Goal: Task Accomplishment & Management: Manage account settings

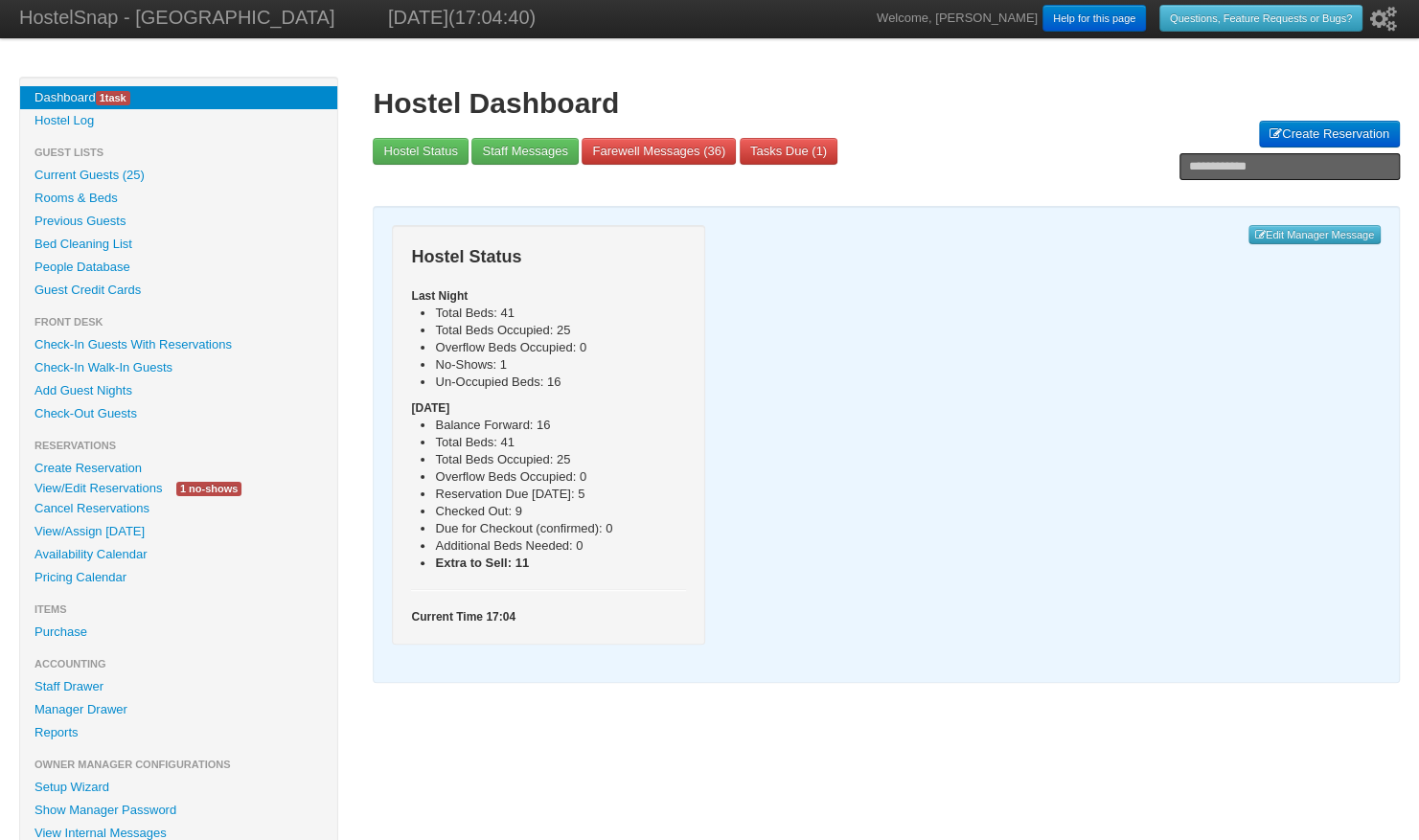
click at [103, 489] on link "View/Edit Reservations" at bounding box center [98, 488] width 156 height 20
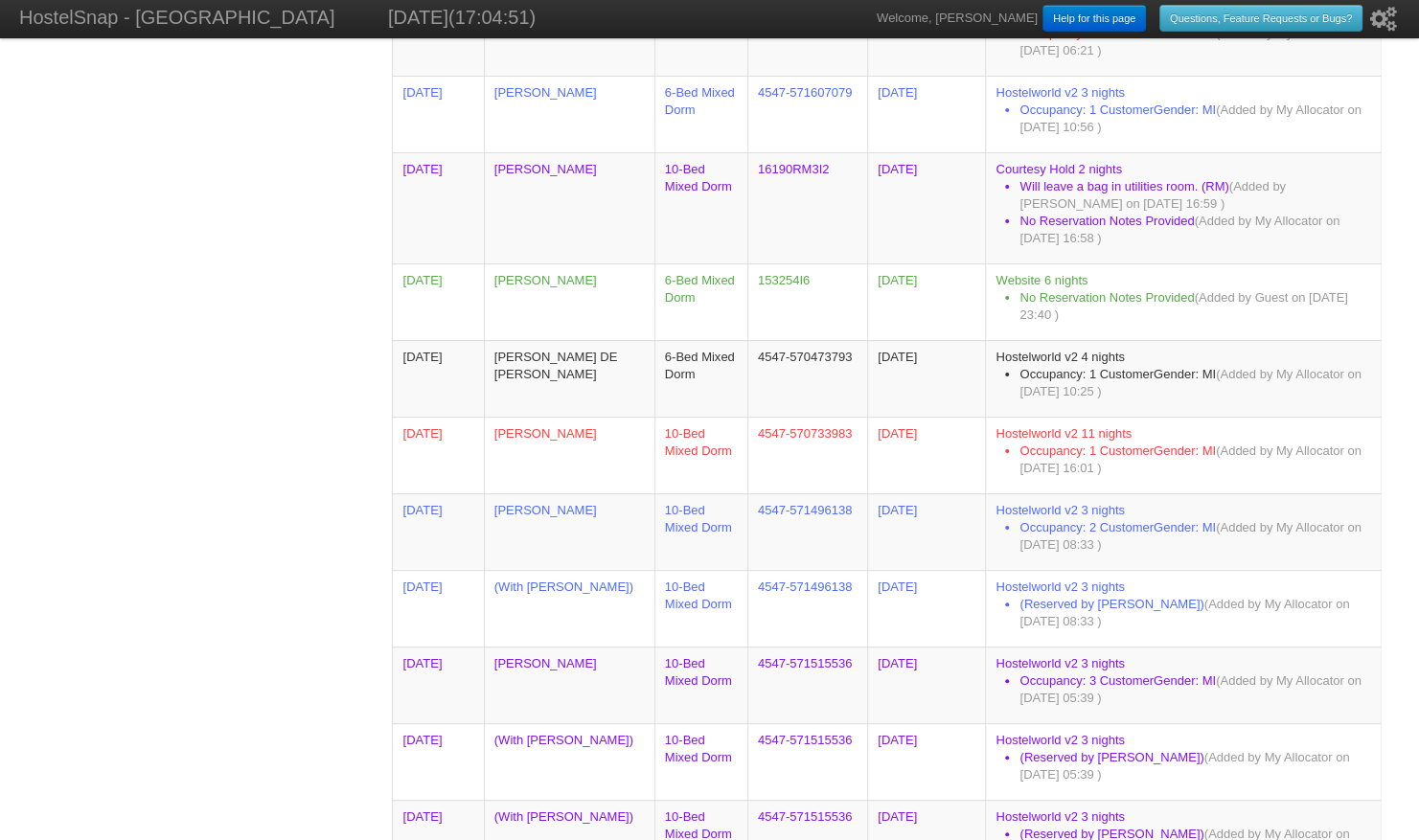
scroll to position [3323, 0]
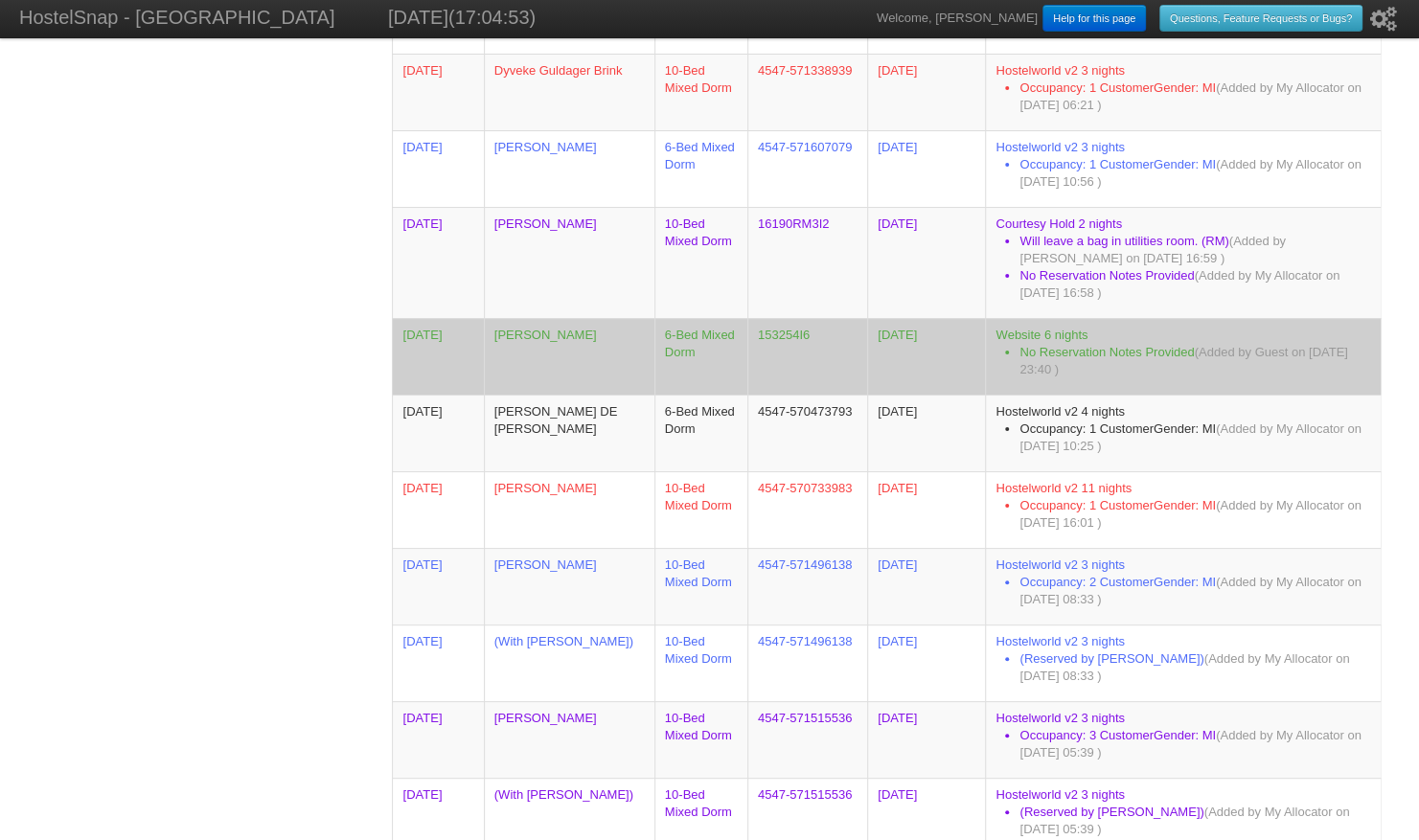
click at [538, 318] on td "[PERSON_NAME]" at bounding box center [569, 356] width 170 height 77
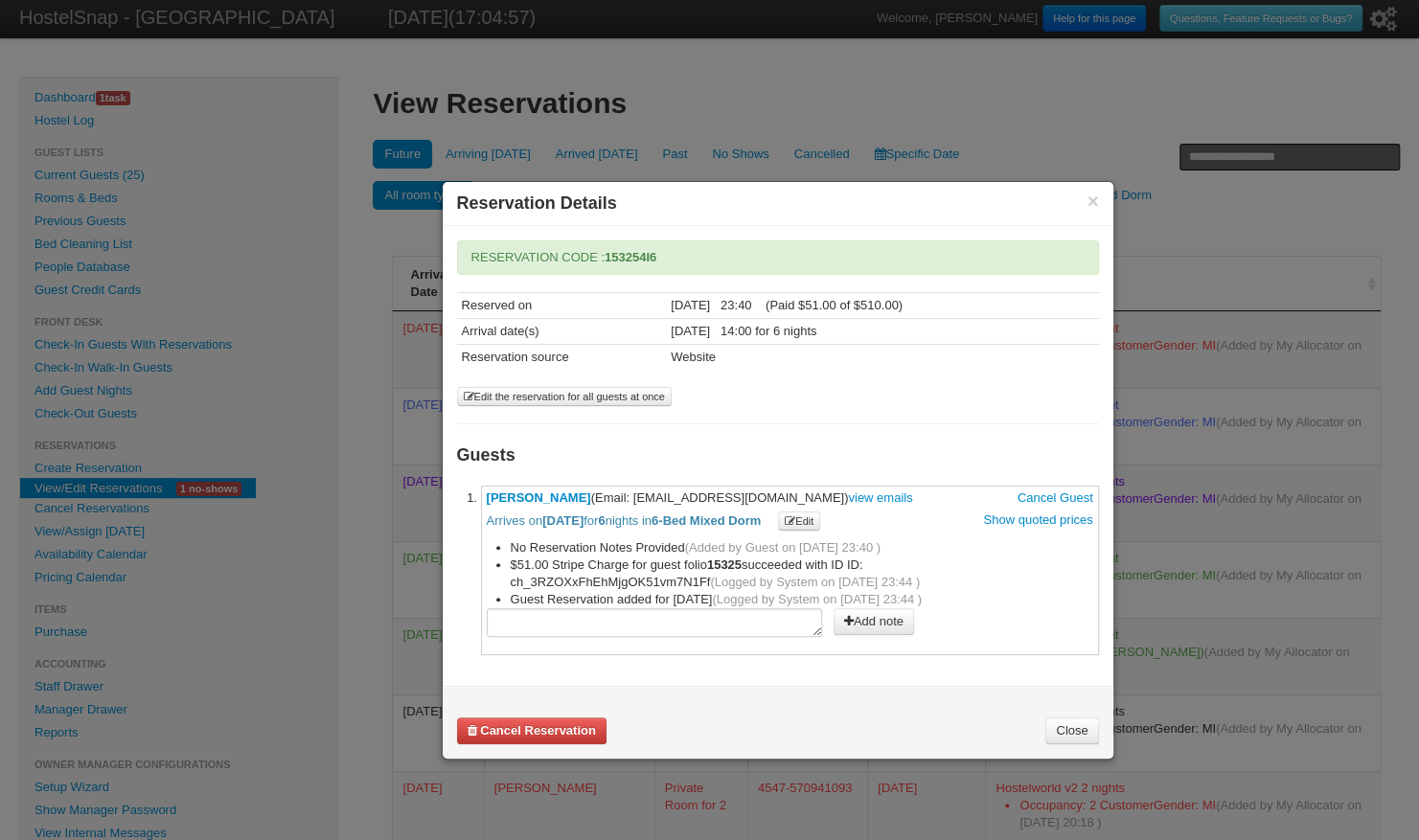
click at [498, 729] on b "Cancel Reservation" at bounding box center [538, 729] width 116 height 14
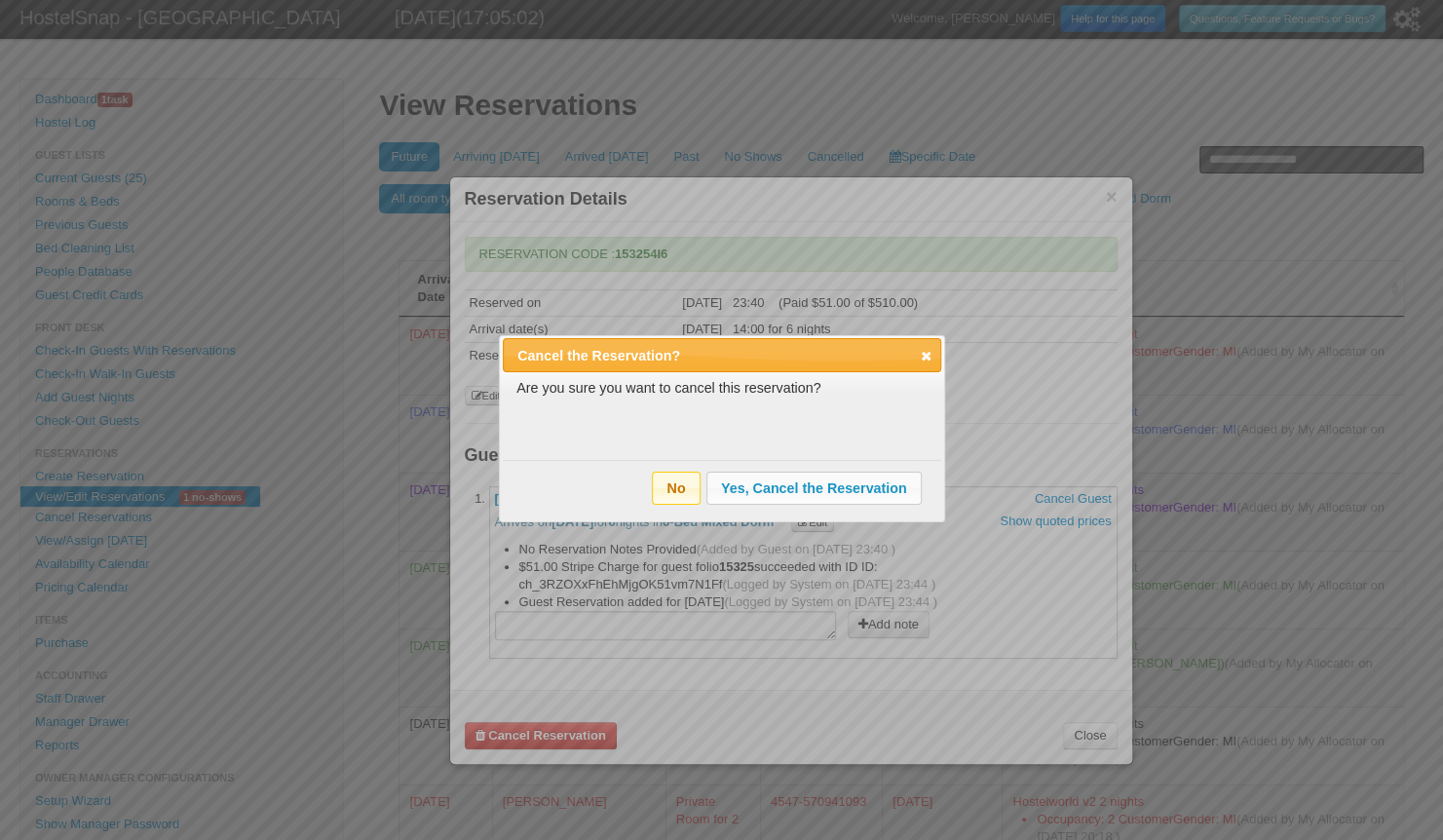
click at [937, 357] on div "Cancel the Reservation? close" at bounding box center [722, 354] width 439 height 33
click at [925, 360] on span "close" at bounding box center [925, 355] width 16 height 16
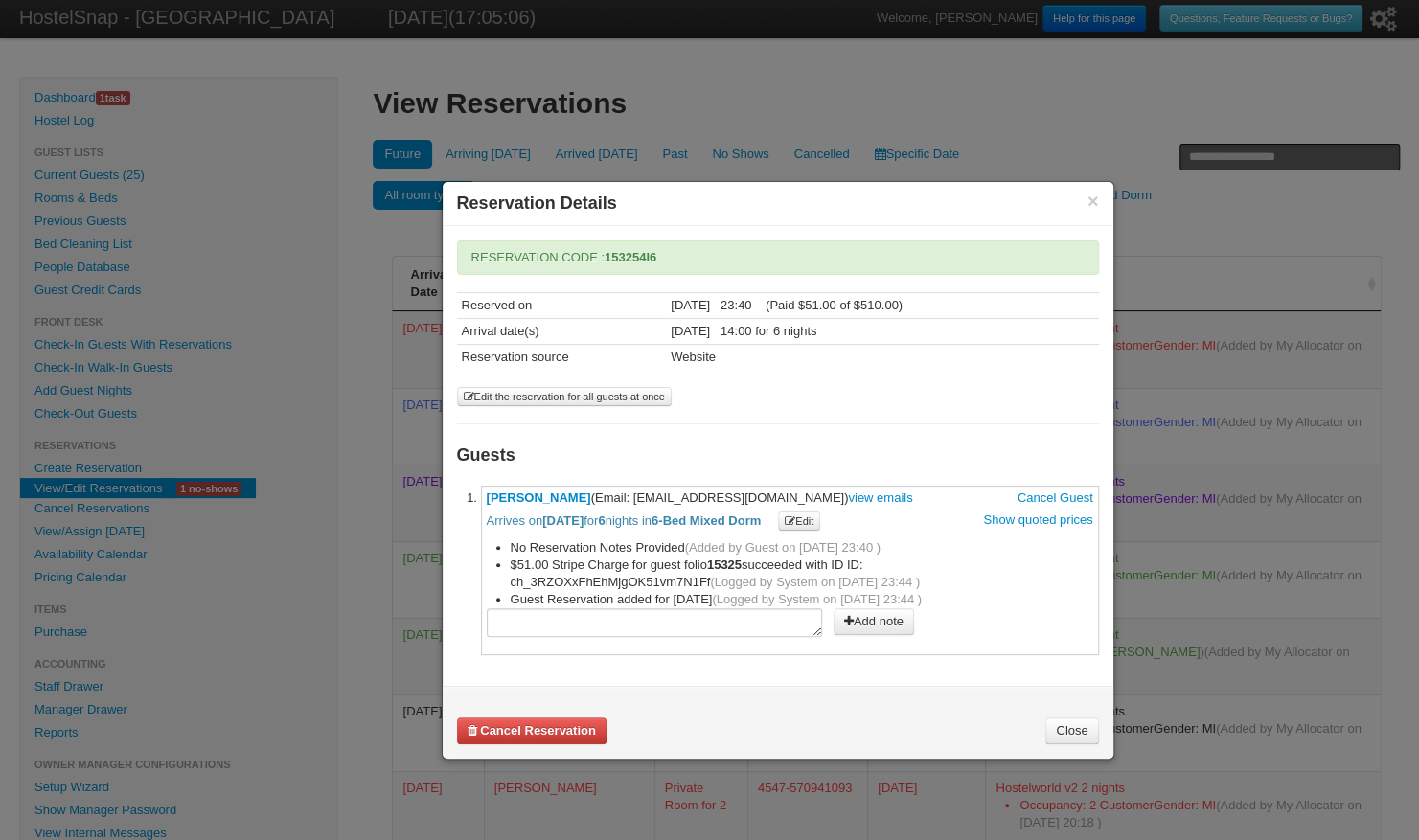
click at [539, 727] on b "Cancel Reservation" at bounding box center [538, 729] width 116 height 14
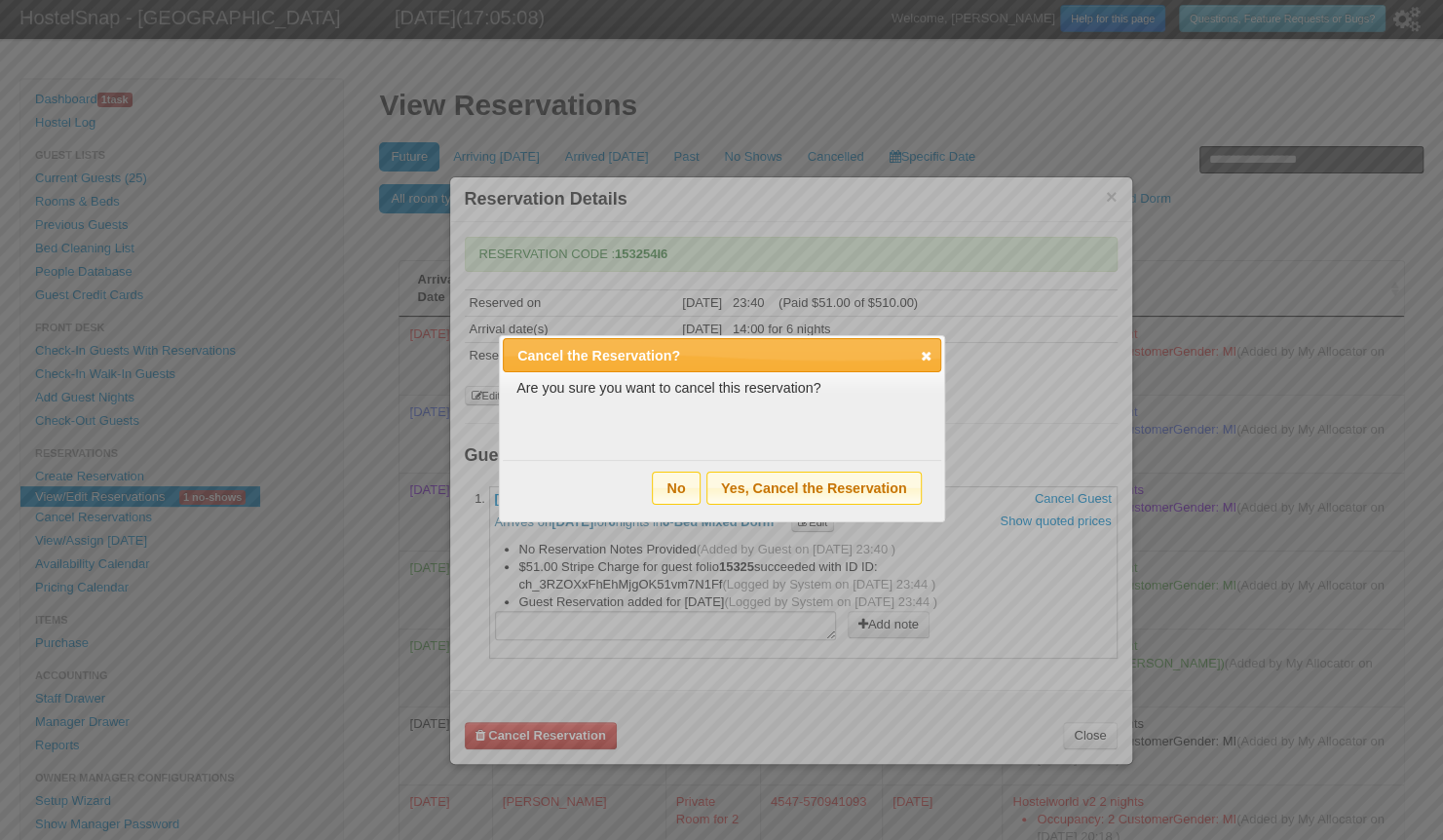
click at [803, 485] on span "Yes, Cancel the Reservation" at bounding box center [814, 488] width 213 height 30
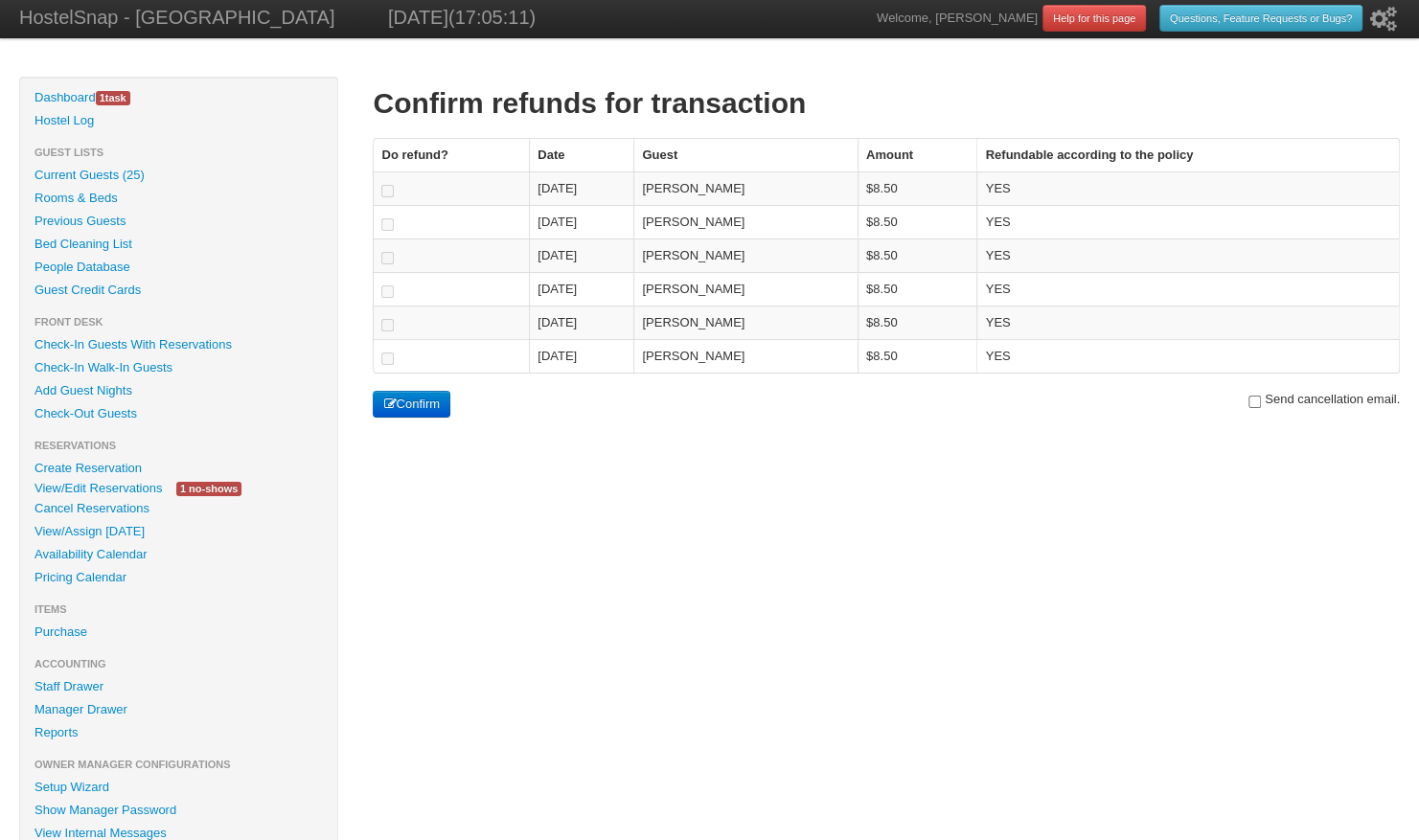
click at [400, 398] on button "Confirm" at bounding box center [411, 404] width 78 height 27
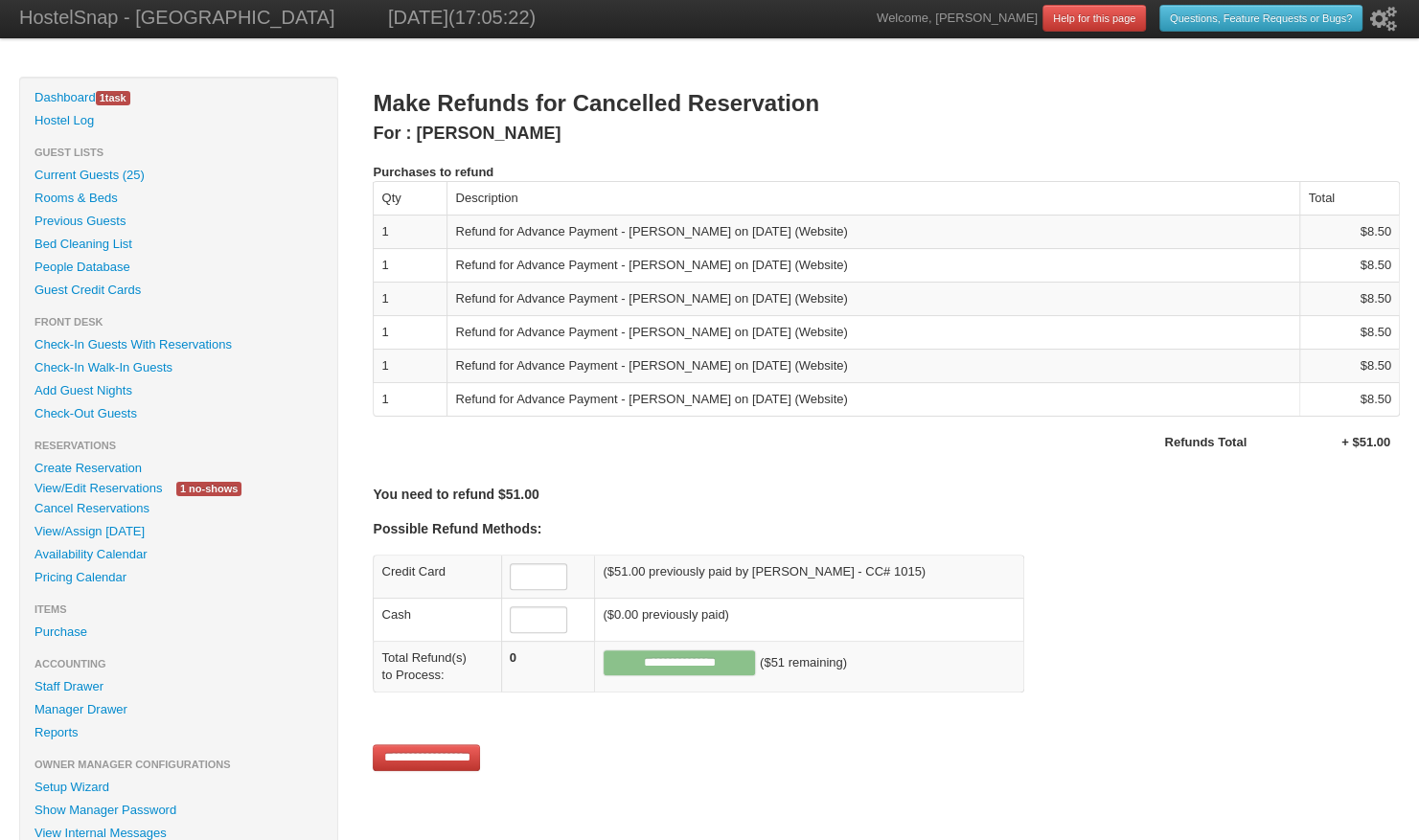
click at [538, 573] on input "text" at bounding box center [538, 576] width 58 height 27
type input "*****"
click at [629, 657] on input "**********" at bounding box center [679, 663] width 153 height 27
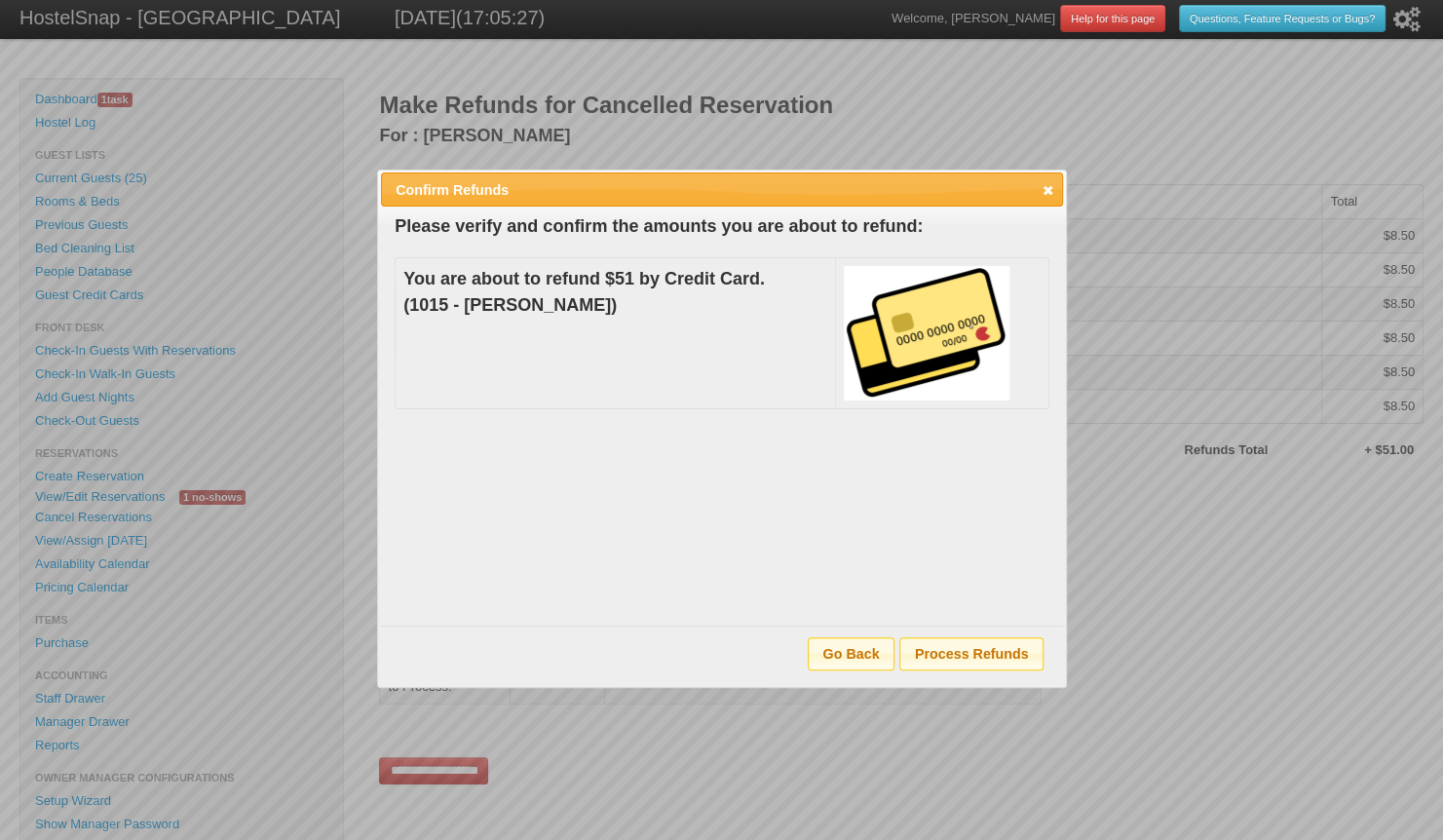
click at [964, 658] on span "Process Refunds" at bounding box center [970, 653] width 141 height 30
